Goal: Task Accomplishment & Management: Use online tool/utility

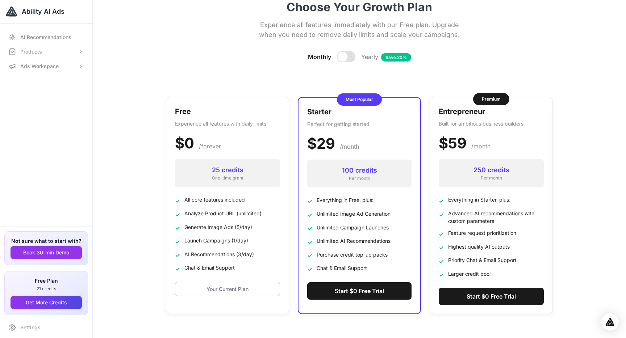
scroll to position [12, 0]
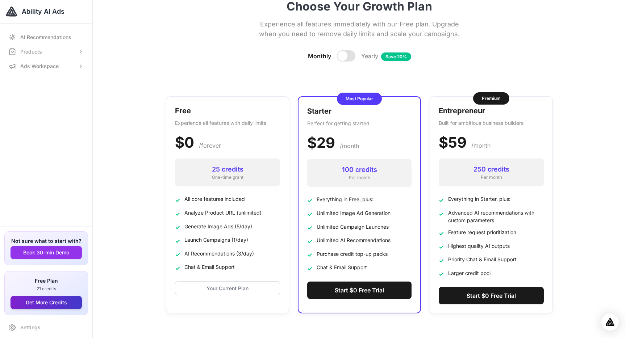
click at [31, 303] on button "Get More Credits" at bounding box center [46, 302] width 71 height 13
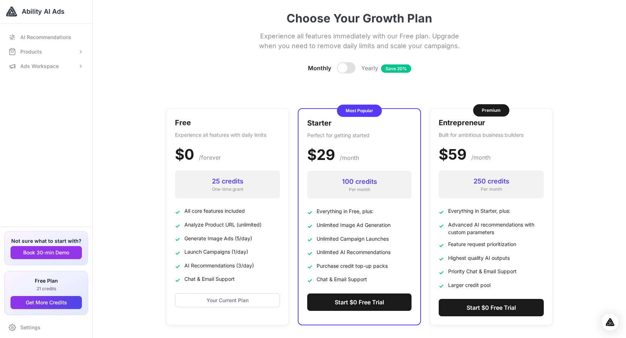
click at [344, 68] on div at bounding box center [343, 68] width 10 height 10
click at [347, 67] on div at bounding box center [350, 68] width 10 height 10
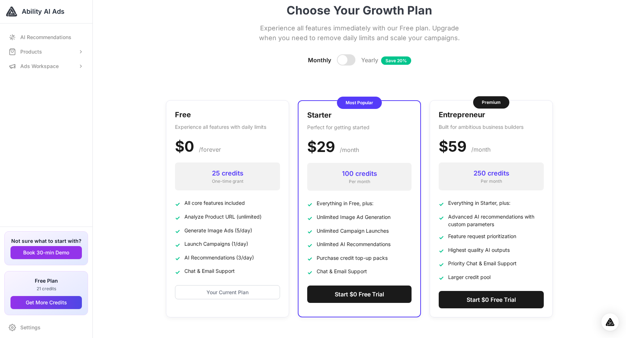
scroll to position [9, 0]
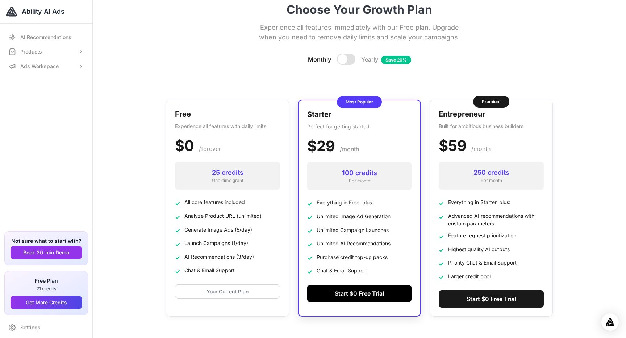
click at [344, 295] on button "Start $0 Free Trial" at bounding box center [359, 293] width 104 height 17
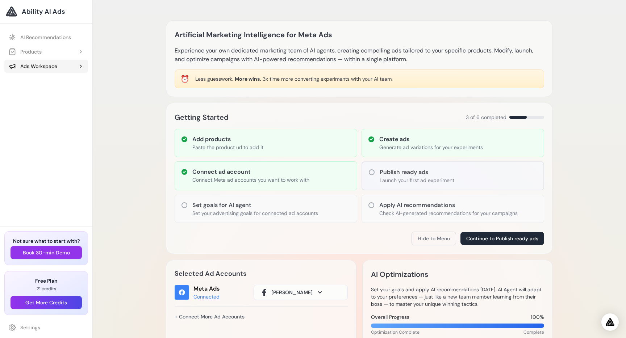
click at [55, 65] on div "Ads Workspace" at bounding box center [33, 66] width 49 height 7
click at [129, 230] on div "Artificial Marketing Intelligence for Meta Ads Experience your own dedicated ma…" at bounding box center [359, 319] width 533 height 639
click at [37, 39] on link "AI Recommendations" at bounding box center [46, 37] width 84 height 13
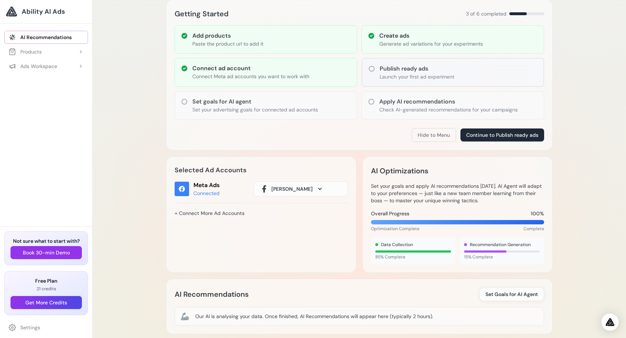
scroll to position [109, 0]
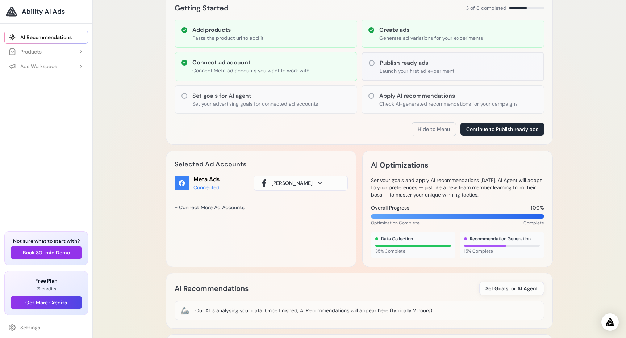
click at [300, 186] on span "Andrew Bobko" at bounding box center [291, 183] width 41 height 7
click at [294, 186] on span "[PERSON_NAME]" at bounding box center [291, 183] width 41 height 7
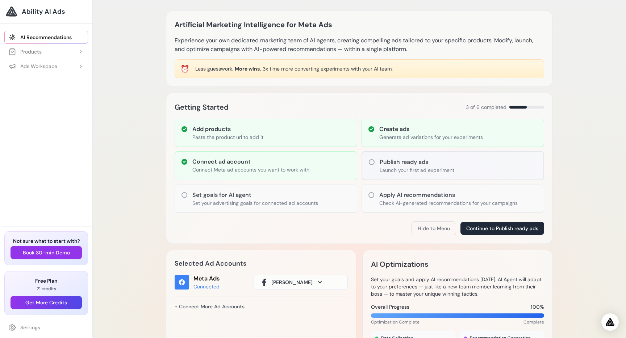
scroll to position [14, 0]
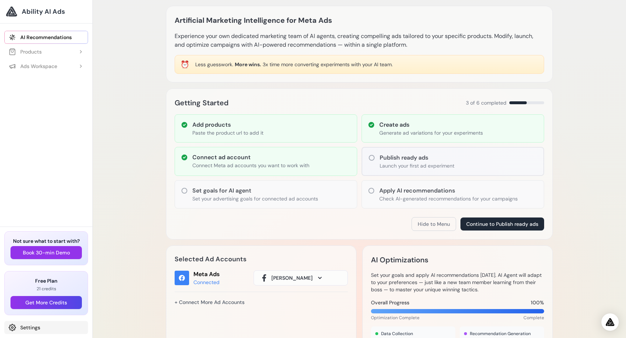
click at [47, 329] on link "Settings" at bounding box center [46, 327] width 84 height 13
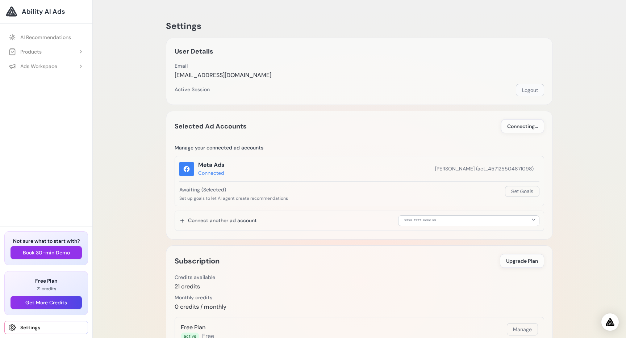
click at [530, 91] on button "Logout" at bounding box center [530, 90] width 28 height 12
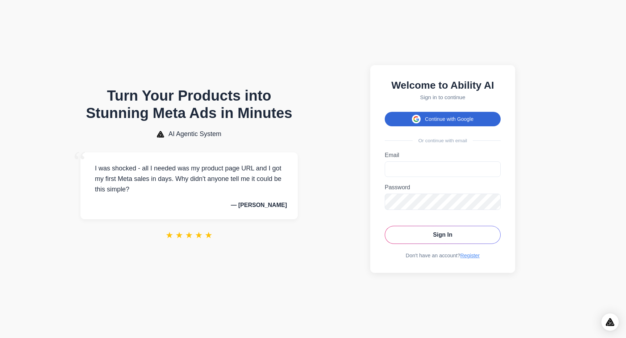
click at [419, 116] on icon at bounding box center [416, 119] width 6 height 7
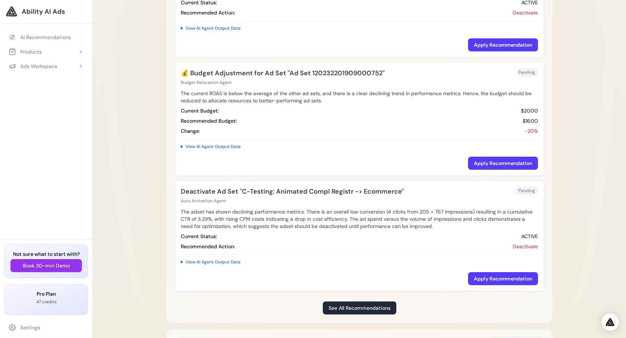
scroll to position [723, 0]
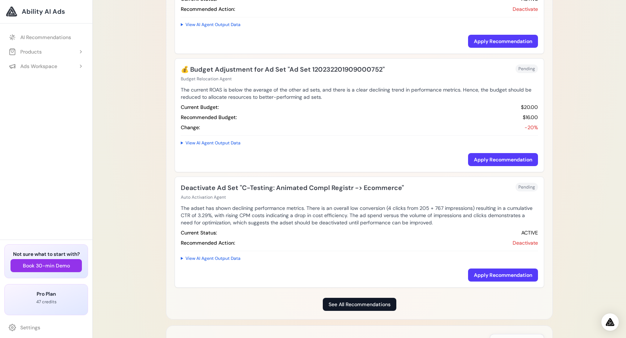
click at [351, 304] on link "See All Recommendations" at bounding box center [360, 304] width 74 height 13
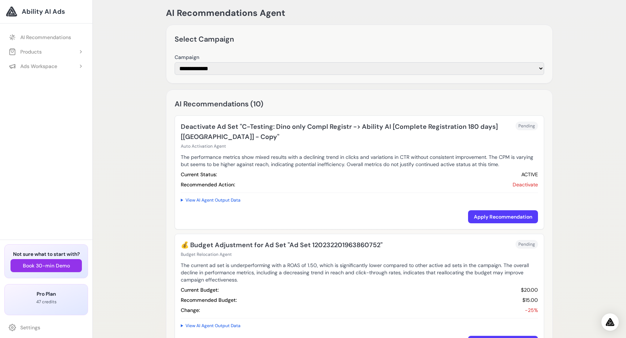
scroll to position [13, 0]
click at [50, 38] on link "AI Recommendations" at bounding box center [46, 37] width 84 height 13
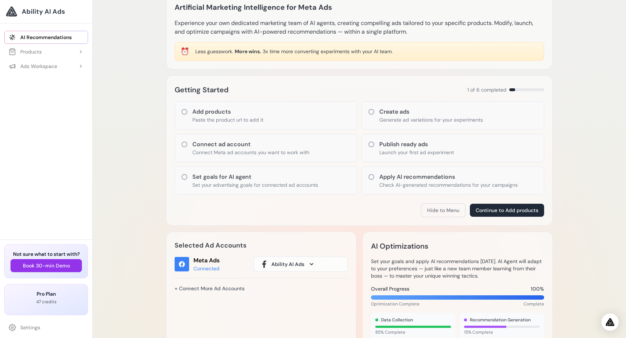
scroll to position [31, 0]
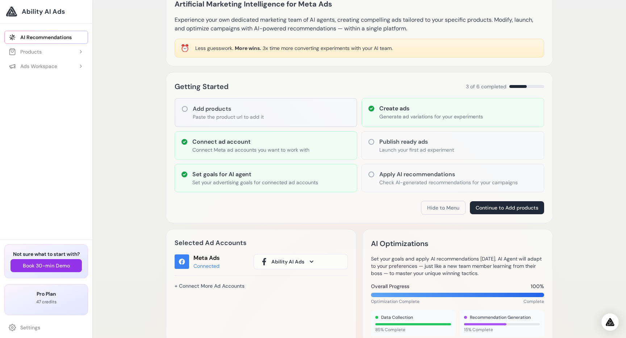
click at [293, 263] on span "Ability AI Ads" at bounding box center [287, 261] width 33 height 7
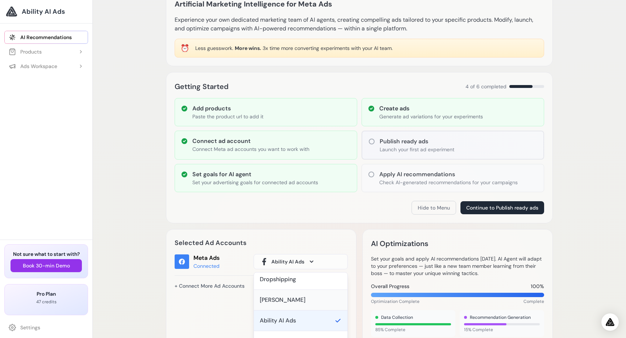
scroll to position [0, 0]
click at [279, 308] on div "[PERSON_NAME]" at bounding box center [300, 304] width 93 height 21
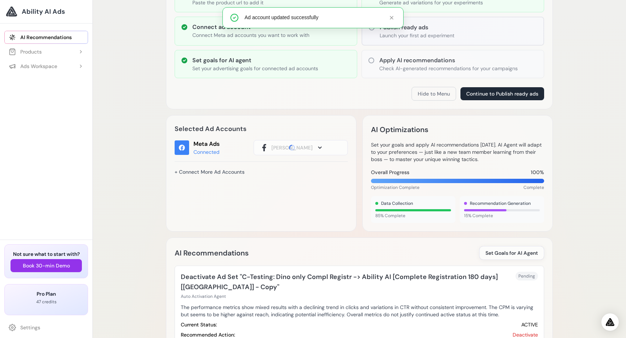
scroll to position [147, 0]
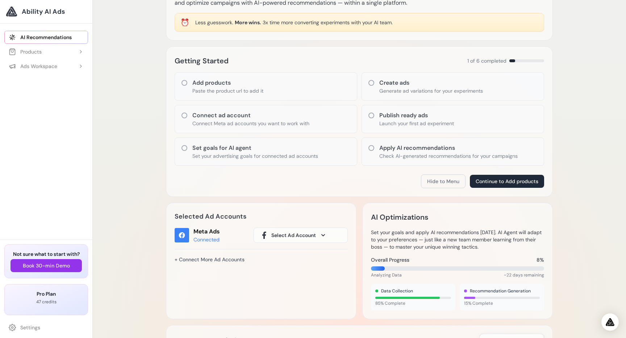
scroll to position [61, 0]
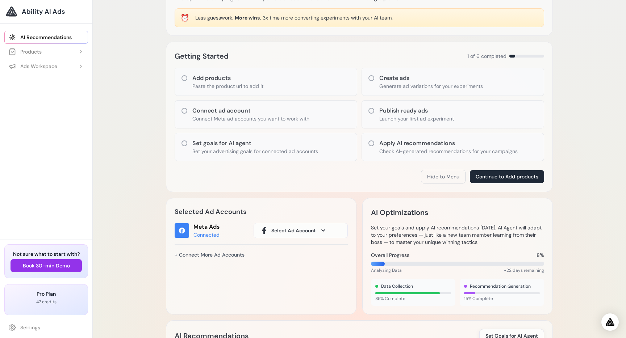
click at [318, 229] on button "Select Ad Account" at bounding box center [301, 230] width 94 height 15
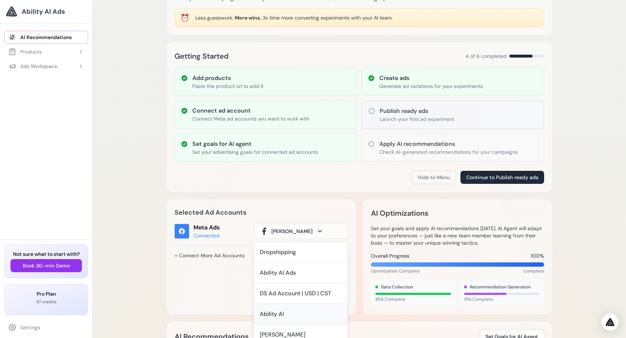
click at [305, 317] on div "Ability AI" at bounding box center [301, 314] width 82 height 9
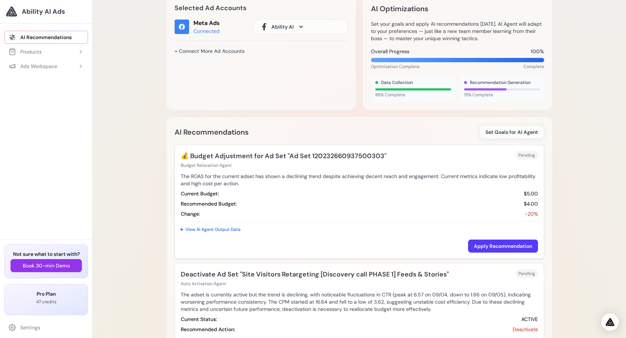
scroll to position [268, 0]
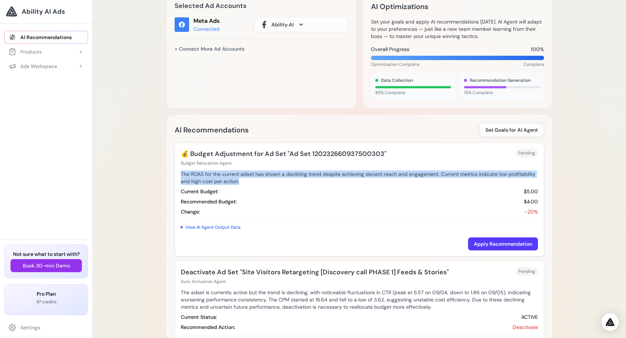
drag, startPoint x: 180, startPoint y: 173, endPoint x: 257, endPoint y: 182, distance: 77.8
click at [257, 183] on div "💰 Budget Adjustment for Ad Set "Ad Set 120232660937500303" Budget Relocation Ag…" at bounding box center [359, 199] width 369 height 113
click at [244, 183] on p "The ROAS for the current adset has shown a declining trend despite achieving de…" at bounding box center [359, 178] width 357 height 14
drag, startPoint x: 244, startPoint y: 183, endPoint x: 175, endPoint y: 174, distance: 70.2
click at [174, 174] on div "AI Recommendations Set Goals for AI Agent 🚧 No recommendations available for th…" at bounding box center [359, 260] width 387 height 290
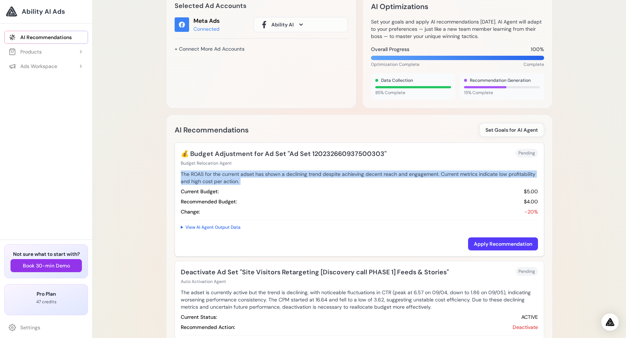
click at [201, 175] on p "The ROAS for the current adset has shown a declining trend despite achieving de…" at bounding box center [359, 178] width 357 height 14
drag, startPoint x: 181, startPoint y: 174, endPoint x: 265, endPoint y: 186, distance: 84.6
click at [265, 186] on div "The ROAS for the current adset has shown a declining trend despite achieving de…" at bounding box center [359, 193] width 357 height 45
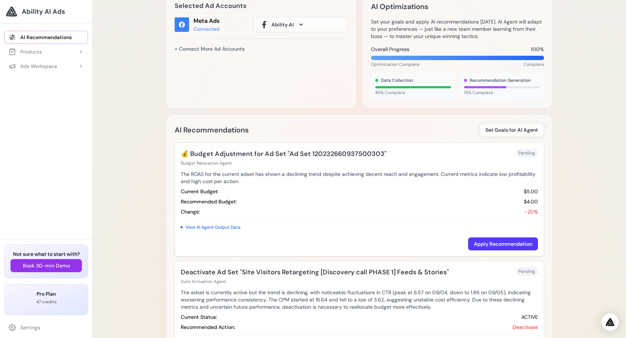
click at [249, 182] on p "The ROAS for the current adset has shown a declining trend despite achieving de…" at bounding box center [359, 178] width 357 height 14
click at [284, 22] on span "Ability AI" at bounding box center [282, 24] width 22 height 7
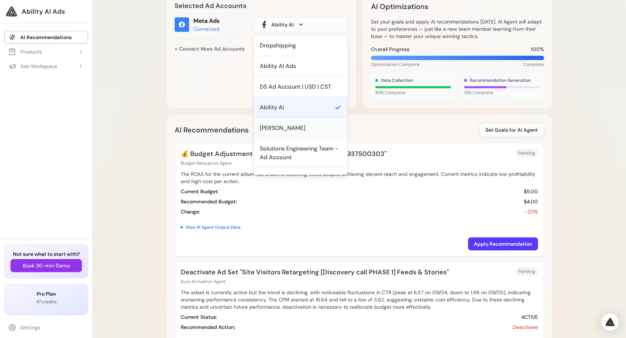
scroll to position [34, 0]
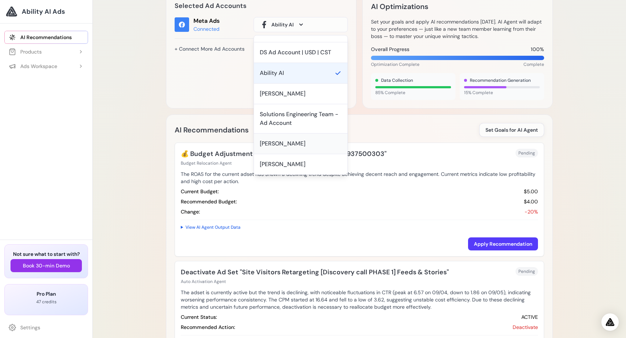
click at [295, 143] on div "Oleksandra Bobko" at bounding box center [283, 144] width 46 height 9
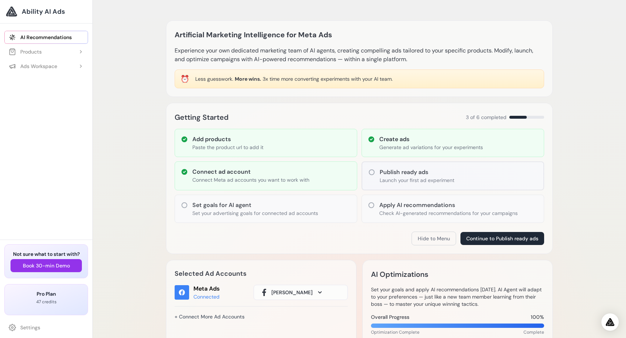
click at [296, 295] on span "[PERSON_NAME]" at bounding box center [291, 292] width 41 height 7
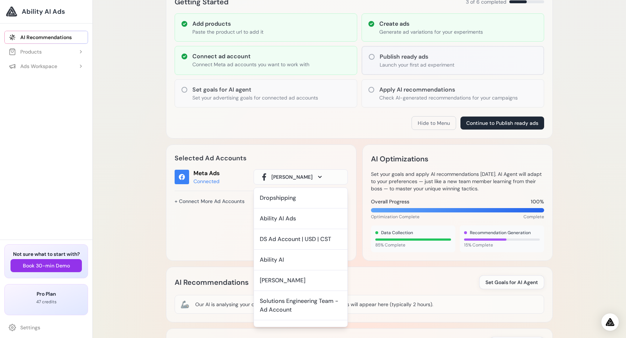
scroll to position [117, 0]
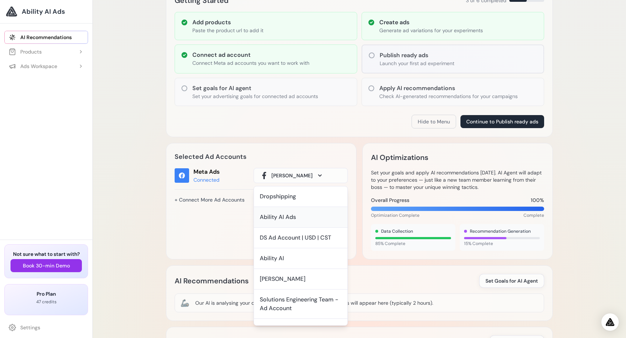
click at [291, 219] on div "Ability AI Ads" at bounding box center [278, 217] width 36 height 9
